Goal: Find specific page/section

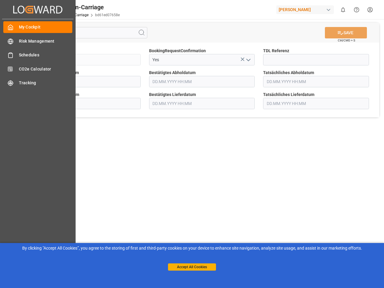
click at [192, 144] on main "SAVE Ctrl/CMD + S Sendung QKA25-010565 BookingRequestConfirmation Yes TDL Refer…" at bounding box center [202, 151] width 362 height 265
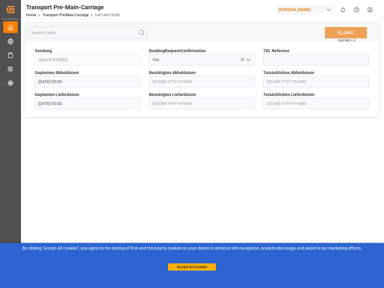
click at [15, 9] on icon "Created by potrace 1.15, written by [PERSON_NAME] [DATE]-[DATE]" at bounding box center [10, 10] width 9 height 10
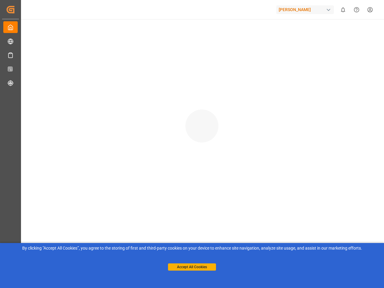
click at [306, 10] on div "[PERSON_NAME]" at bounding box center [305, 9] width 58 height 9
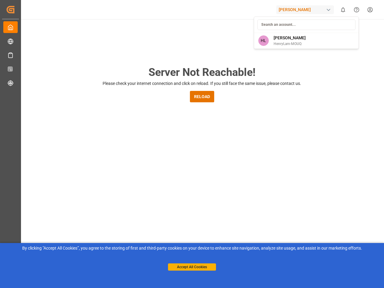
click at [343, 10] on html "Created by potrace 1.15, written by [PERSON_NAME] [DATE]-[DATE] Created by potr…" at bounding box center [192, 144] width 384 height 288
click at [356, 10] on icon "Help Center" at bounding box center [356, 10] width 6 height 6
click at [142, 33] on div "Server Not Reachable! Please check your internet connection and click on reload…" at bounding box center [202, 229] width 364 height 421
click at [346, 33] on div "Server Not Reachable! Please check your internet connection and click on reload…" at bounding box center [202, 229] width 364 height 421
click at [242, 59] on div "Server Not Reachable! Please check your internet connection and click on reload…" at bounding box center [202, 229] width 364 height 421
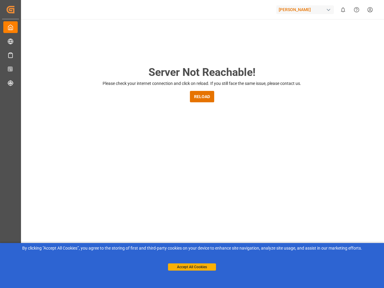
click at [248, 60] on div "Server Not Reachable! Please check your internet connection and click on reload…" at bounding box center [202, 229] width 364 height 421
click at [192, 267] on button "Accept All Cookies" at bounding box center [192, 266] width 48 height 7
